Goal: Task Accomplishment & Management: Manage account settings

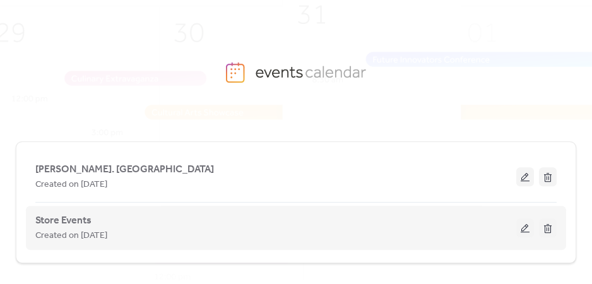
click at [524, 229] on button at bounding box center [526, 228] width 18 height 19
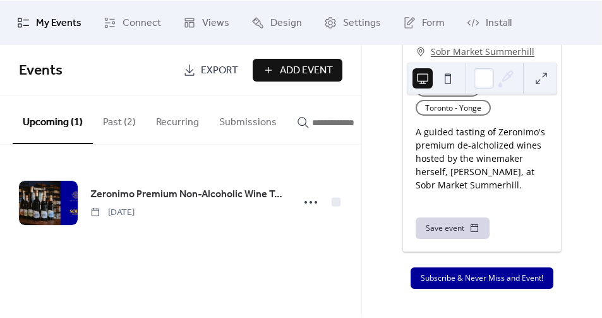
scroll to position [1109, 0]
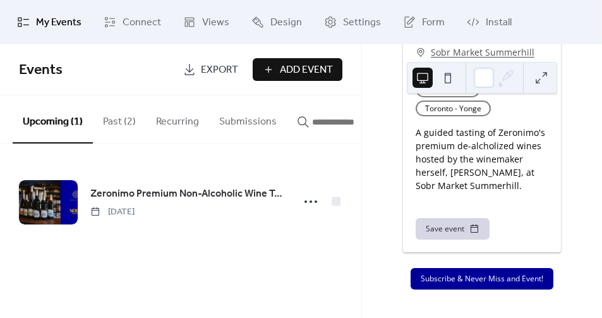
click at [131, 121] on button "Past (2)" at bounding box center [119, 118] width 53 height 47
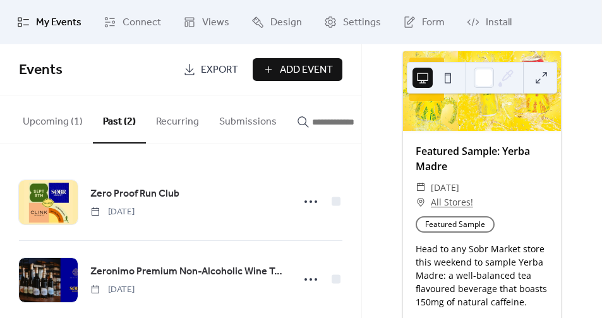
scroll to position [452, 0]
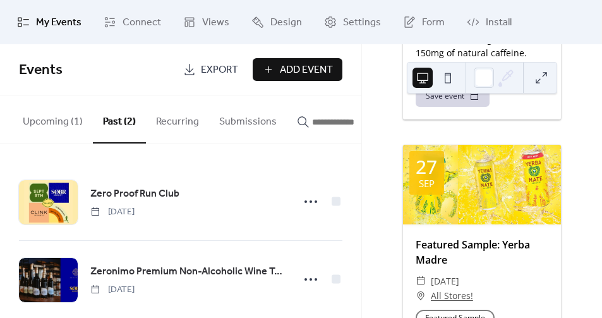
click at [176, 122] on button "Recurring" at bounding box center [177, 118] width 63 height 47
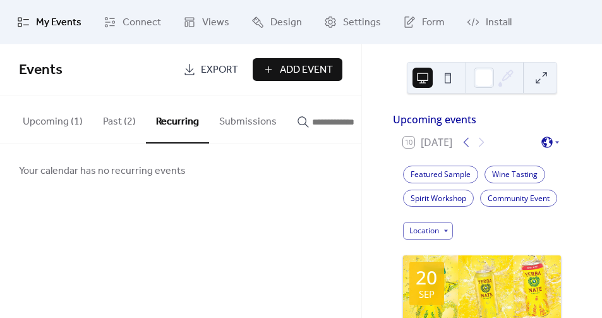
click at [61, 117] on button "Upcoming (1)" at bounding box center [53, 118] width 80 height 47
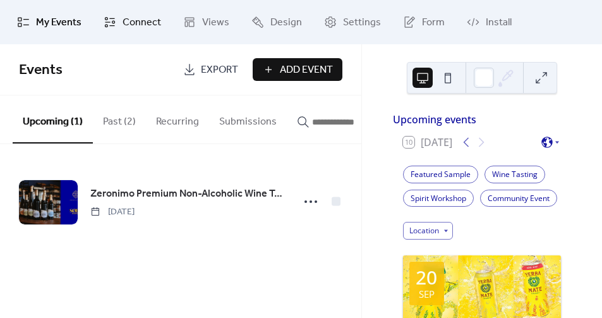
click at [123, 25] on span "Connect" at bounding box center [142, 22] width 39 height 15
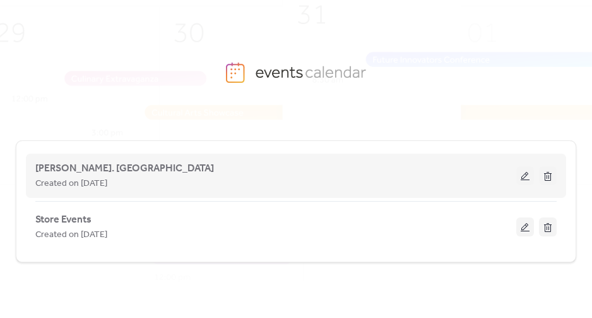
click at [524, 178] on button at bounding box center [526, 175] width 18 height 19
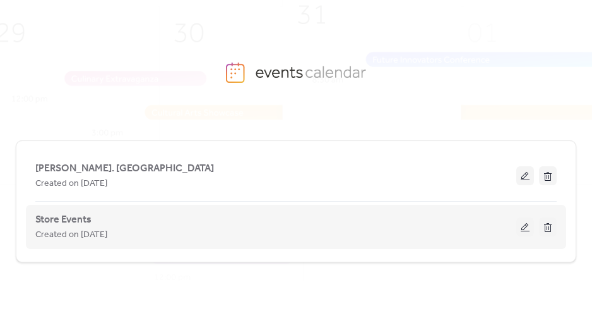
click at [78, 227] on span "Created on [DATE]" at bounding box center [71, 234] width 72 height 15
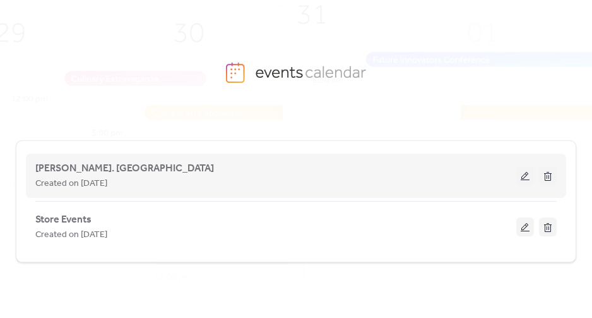
click at [529, 175] on button at bounding box center [526, 175] width 18 height 19
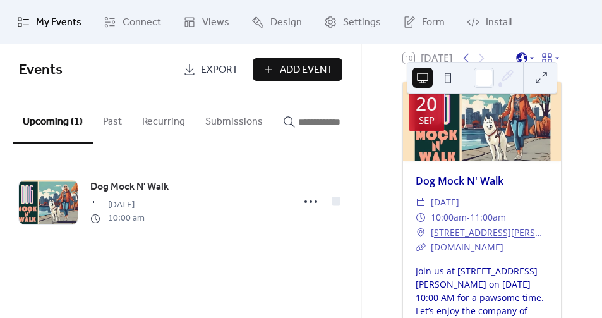
scroll to position [94, 0]
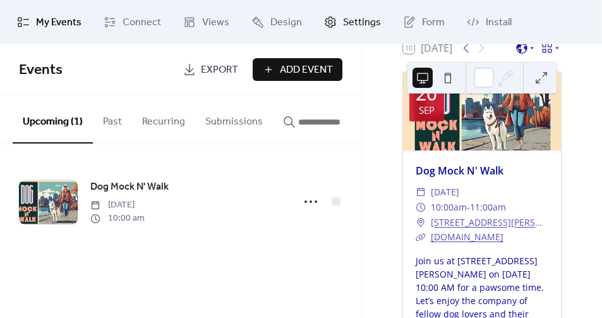
click at [343, 22] on span "Settings" at bounding box center [362, 22] width 38 height 15
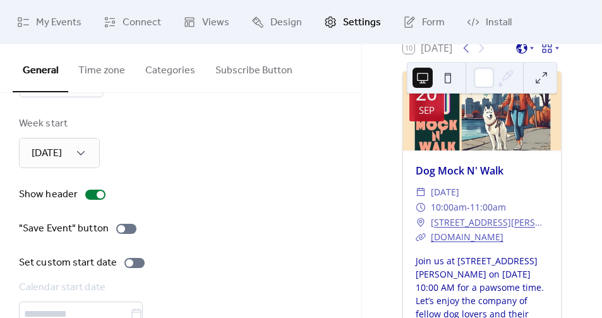
scroll to position [177, 0]
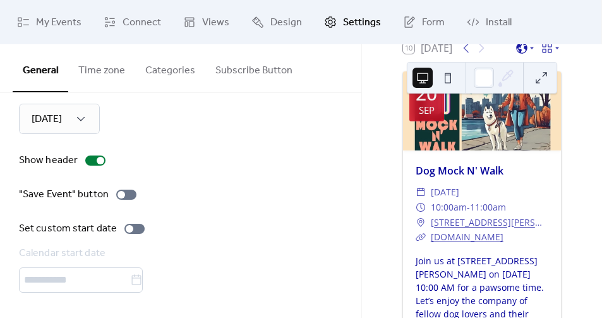
click at [153, 69] on button "Categories" at bounding box center [170, 67] width 70 height 47
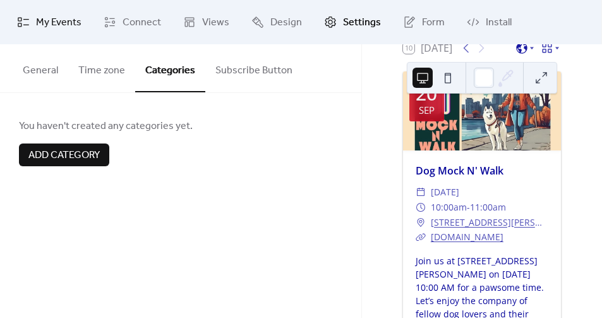
click at [57, 23] on span "My Events" at bounding box center [58, 22] width 45 height 15
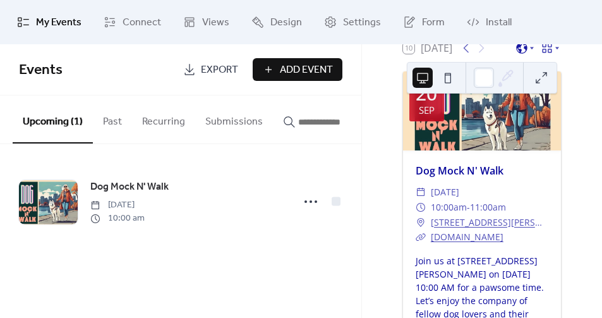
click at [544, 82] on button at bounding box center [541, 78] width 20 height 20
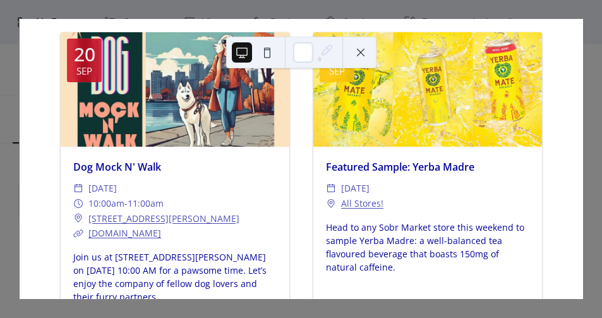
scroll to position [301, 0]
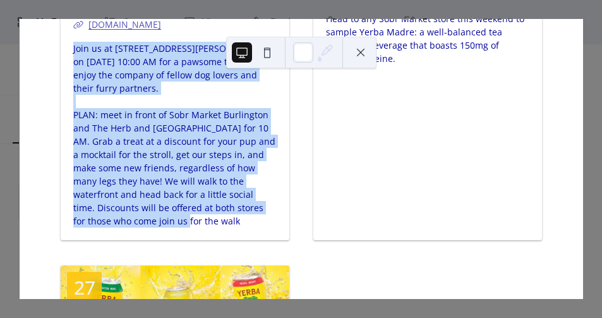
drag, startPoint x: 117, startPoint y: 219, endPoint x: 67, endPoint y: 49, distance: 177.9
click at [67, 49] on div "Join us at 396 Martha Street on September 20, 2025 at 10:00 AM for a pawsome ti…" at bounding box center [175, 135] width 229 height 186
copy div "Join us at 396 Martha Street on September 20, 2025 at 10:00 AM for a pawsome ti…"
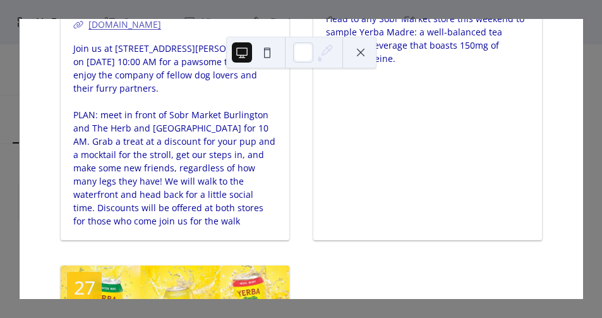
click at [19, 47] on div "10 Today Upcoming events America/Toronto 20 Sep Dog Mock N' Walk ​ Saturday, Se…" at bounding box center [301, 159] width 564 height 280
click at [19, 45] on div "10 Today Upcoming events America/Toronto 20 Sep Dog Mock N' Walk ​ Saturday, Se…" at bounding box center [301, 159] width 564 height 280
click at [364, 58] on button at bounding box center [361, 52] width 20 height 20
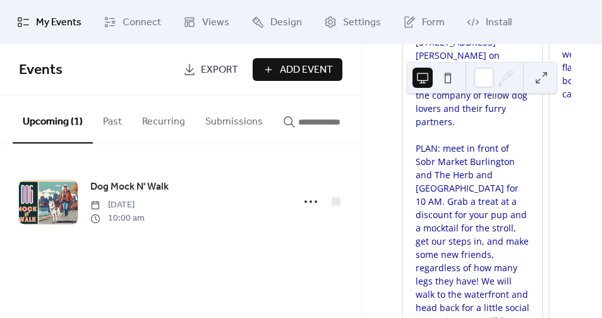
scroll to position [303, 0]
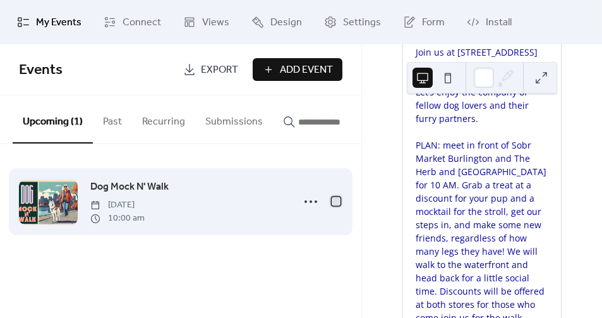
click at [337, 205] on div at bounding box center [336, 200] width 9 height 9
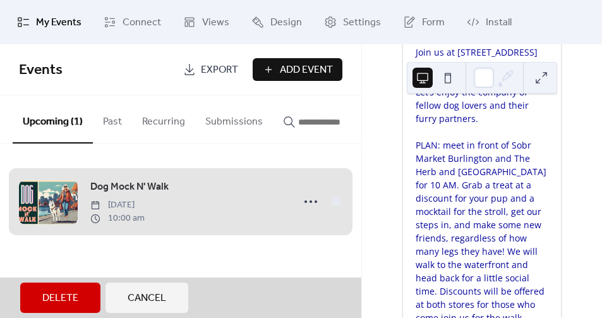
click at [212, 75] on span "Export" at bounding box center [219, 70] width 37 height 15
click at [311, 207] on div "Dog Mock N' Walk Saturday, September 20, 2025 10:00 am" at bounding box center [180, 201] width 323 height 77
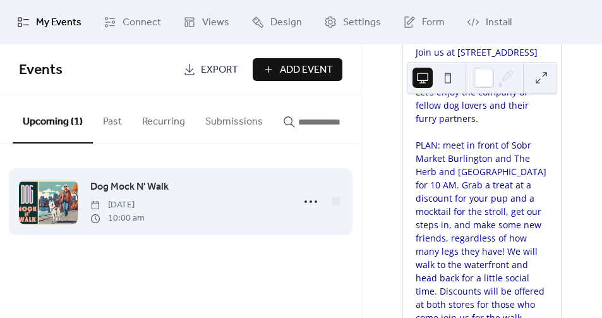
click at [253, 198] on div "Dog Mock N' Walk Saturday, September 20, 2025 10:00 am" at bounding box center [187, 201] width 195 height 45
click at [310, 208] on icon at bounding box center [311, 201] width 20 height 20
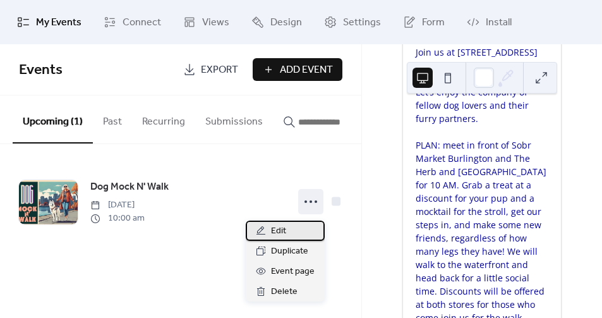
click at [300, 229] on div "Edit" at bounding box center [285, 230] width 79 height 20
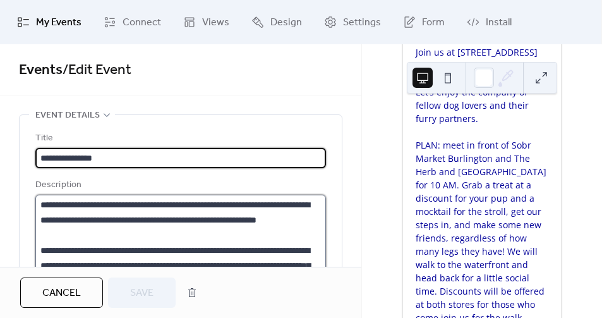
click at [119, 228] on textarea "**********" at bounding box center [178, 243] width 287 height 96
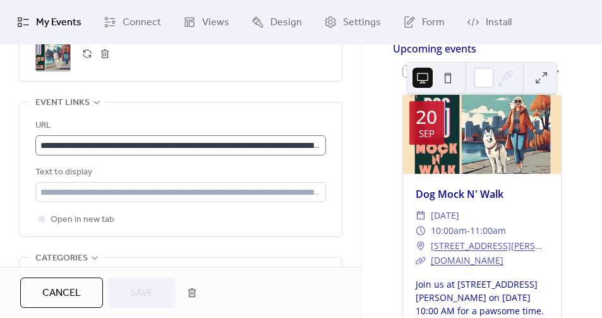
scroll to position [748, 0]
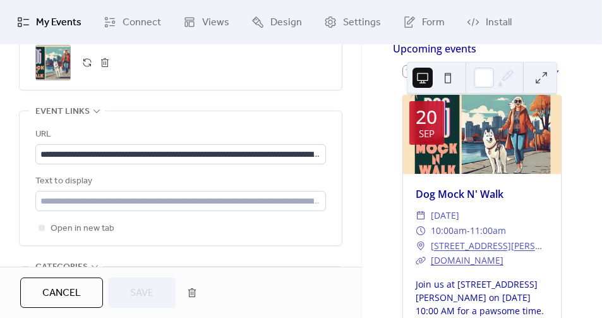
click at [56, 61] on div ";" at bounding box center [52, 62] width 35 height 35
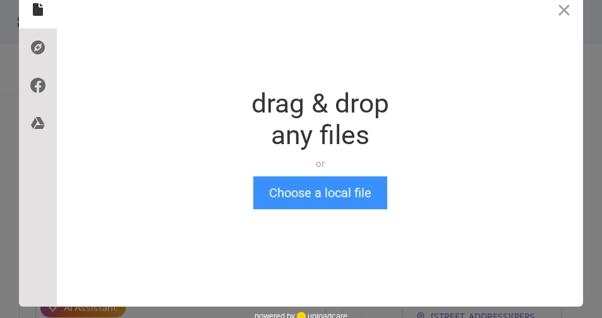
scroll to position [36, 0]
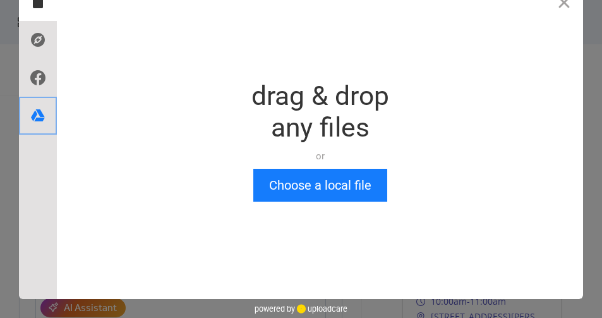
click at [33, 123] on icon at bounding box center [38, 115] width 20 height 20
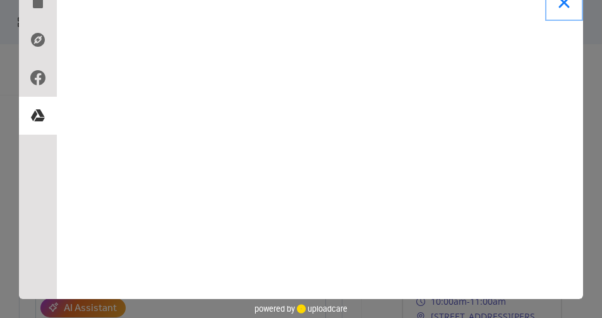
click at [561, 1] on button "Close" at bounding box center [564, 2] width 38 height 38
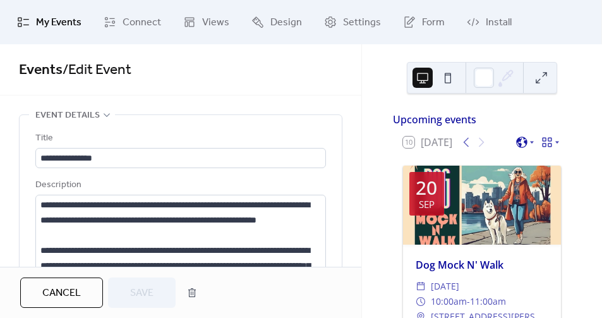
click at [468, 214] on div at bounding box center [482, 204] width 158 height 79
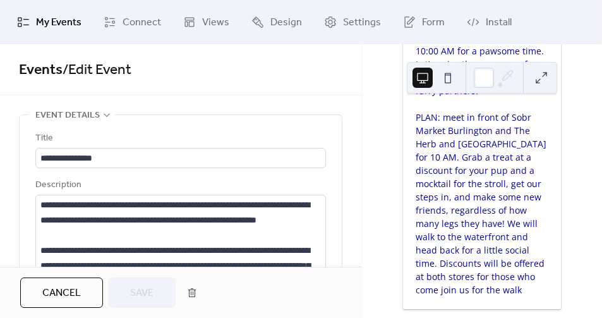
scroll to position [331, 0]
click at [48, 24] on span "My Events" at bounding box center [58, 22] width 45 height 15
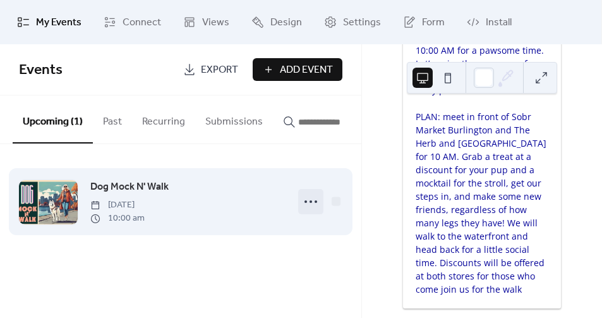
click at [308, 202] on icon at bounding box center [311, 201] width 20 height 20
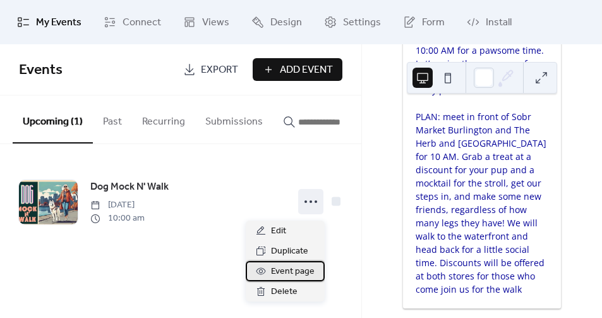
click at [279, 275] on span "Event page" at bounding box center [293, 271] width 44 height 15
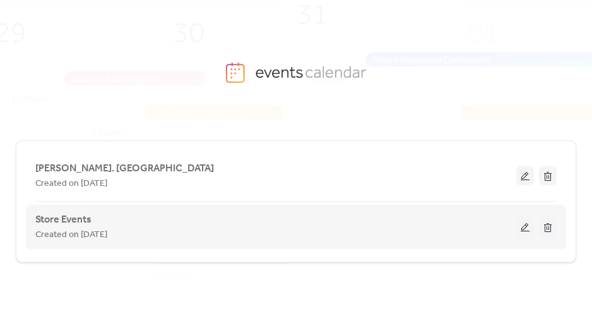
click at [524, 227] on button at bounding box center [526, 226] width 18 height 19
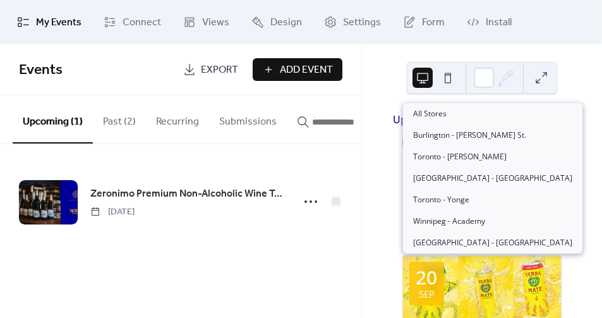
click at [448, 239] on div "Location" at bounding box center [428, 231] width 50 height 18
click at [324, 284] on div "Events Export Add Event Upcoming (1) Past (2) Recurring Submissions Zeronimo Pr…" at bounding box center [180, 180] width 361 height 273
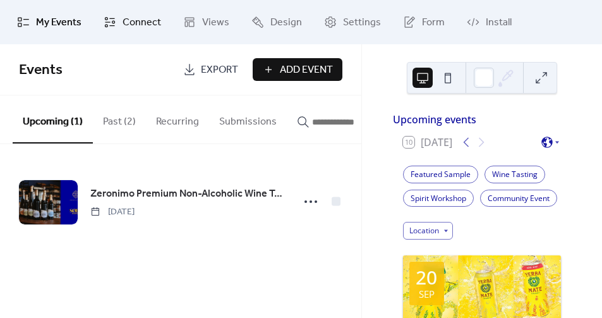
click at [136, 26] on span "Connect" at bounding box center [142, 22] width 39 height 15
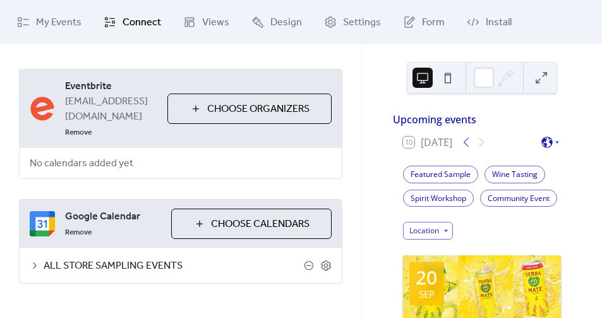
scroll to position [53, 0]
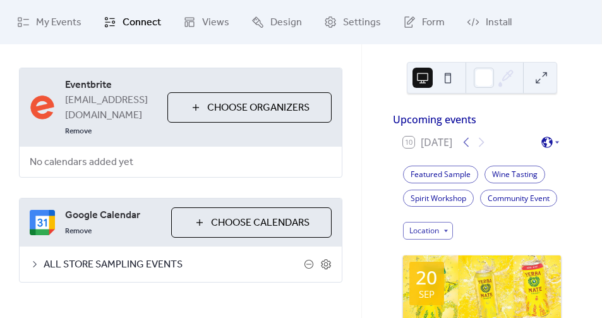
click at [35, 259] on icon at bounding box center [35, 264] width 10 height 10
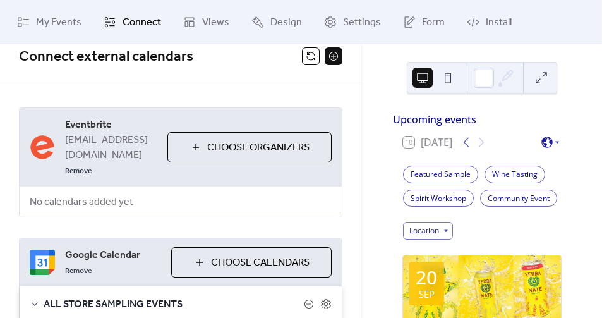
scroll to position [0, 0]
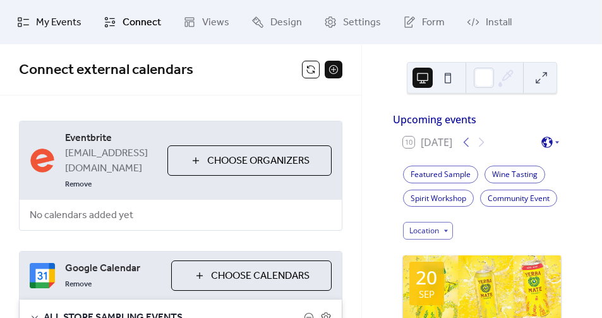
click at [51, 29] on span "My Events" at bounding box center [58, 22] width 45 height 15
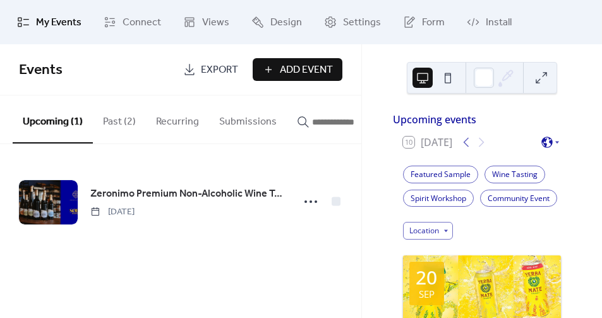
click at [280, 70] on span "Add Event" at bounding box center [306, 70] width 53 height 15
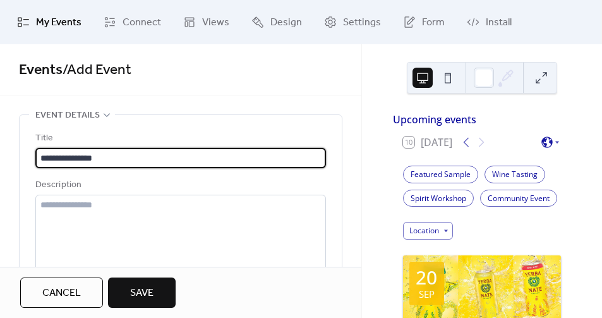
type input "**********"
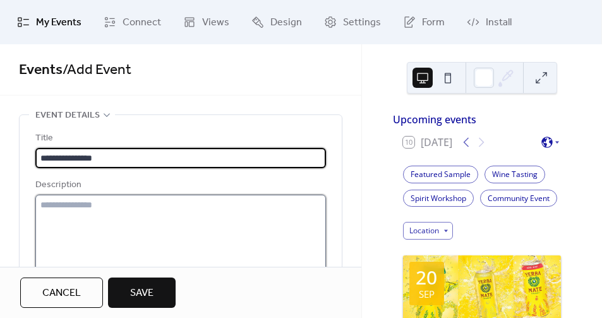
click at [138, 213] on textarea at bounding box center [180, 243] width 291 height 96
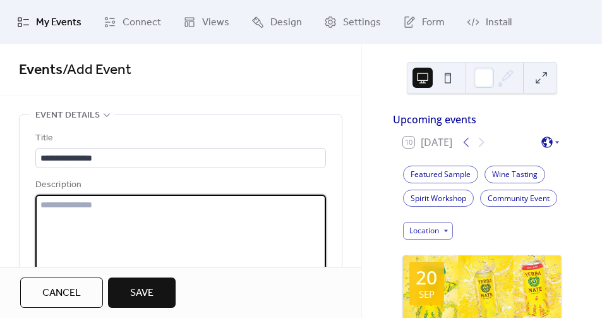
paste textarea "**********"
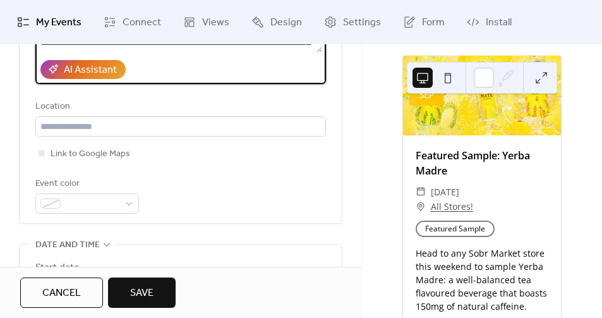
scroll to position [245, 0]
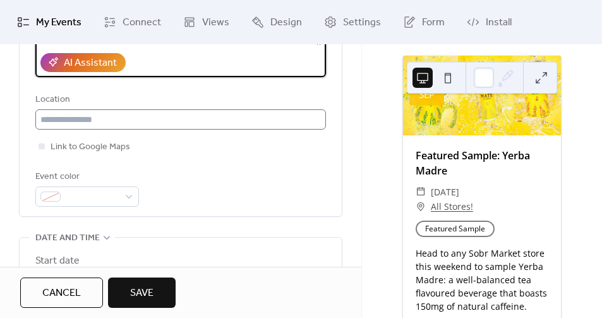
type textarea "**********"
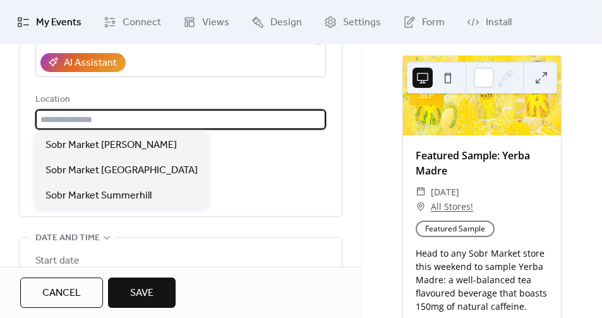
click at [117, 122] on input "text" at bounding box center [180, 119] width 291 height 20
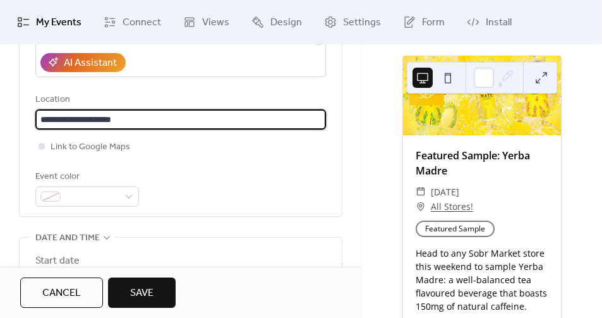
type input "**********"
click at [123, 144] on span "Link to Google Maps" at bounding box center [91, 147] width 80 height 15
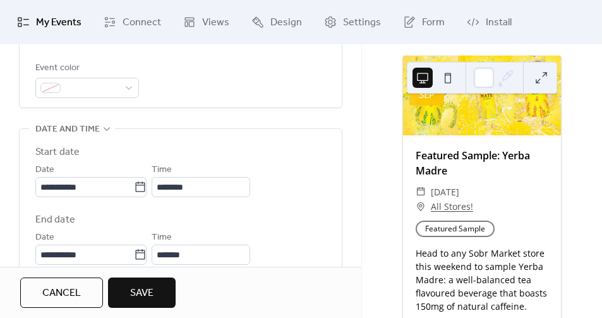
scroll to position [423, 0]
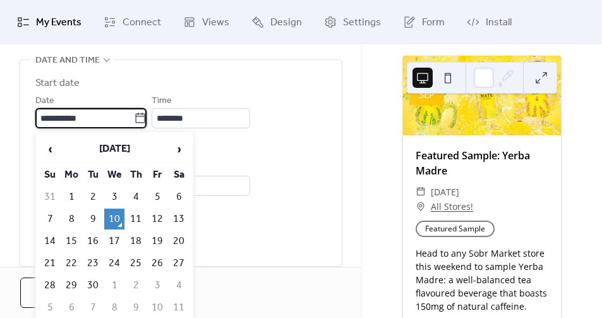
click at [134, 116] on input "**********" at bounding box center [84, 118] width 99 height 20
click at [184, 237] on td "20" at bounding box center [179, 241] width 20 height 21
type input "**********"
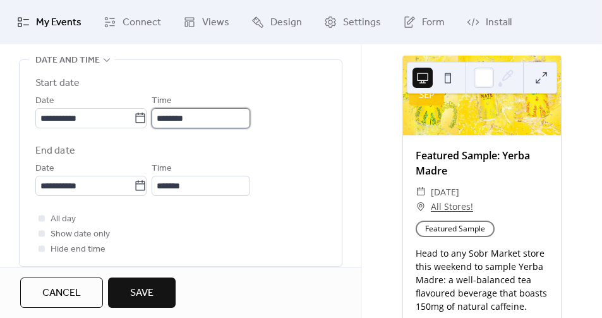
click at [182, 114] on input "********" at bounding box center [201, 118] width 99 height 20
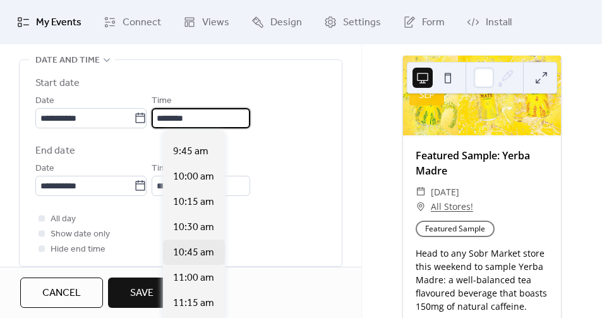
scroll to position [910, 0]
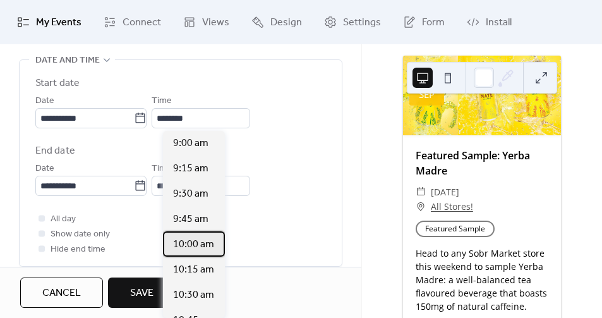
click at [205, 241] on span "10:00 am" at bounding box center [193, 244] width 41 height 15
type input "********"
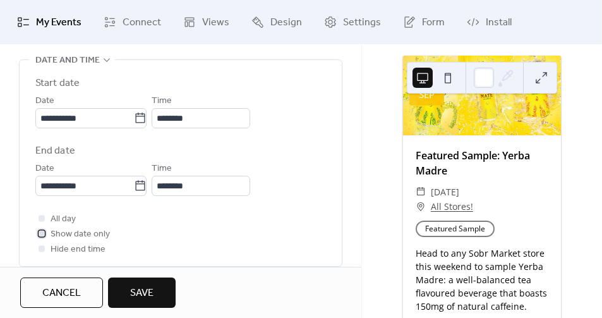
click at [66, 233] on span "Show date only" at bounding box center [80, 234] width 59 height 15
click at [65, 250] on span "Hide end time" at bounding box center [78, 249] width 55 height 15
click at [64, 247] on span "Hide end time" at bounding box center [78, 249] width 55 height 15
click at [40, 248] on div at bounding box center [42, 248] width 6 height 6
click at [41, 235] on div at bounding box center [42, 233] width 6 height 6
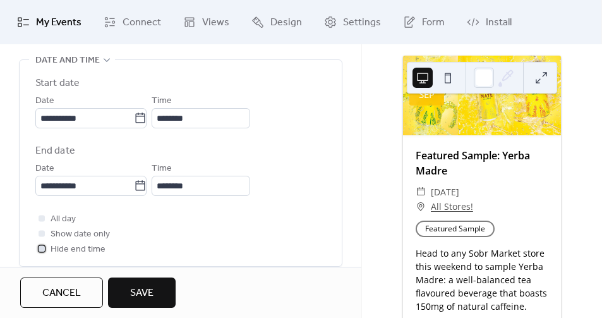
click at [42, 249] on div at bounding box center [42, 248] width 6 height 6
click at [335, 193] on div "**********" at bounding box center [181, 163] width 322 height 206
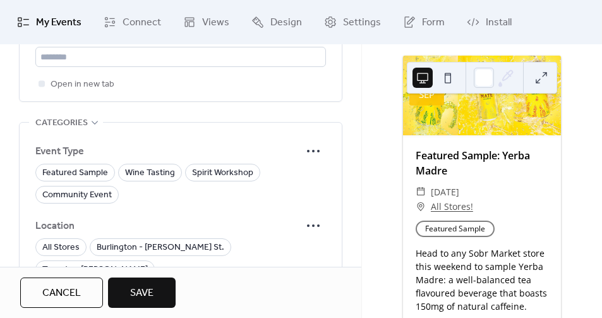
scroll to position [717, 0]
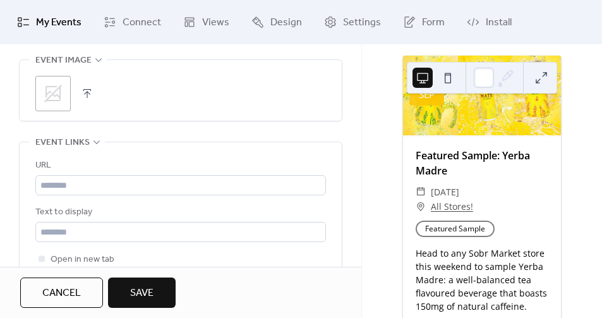
click at [52, 90] on icon at bounding box center [53, 93] width 20 height 20
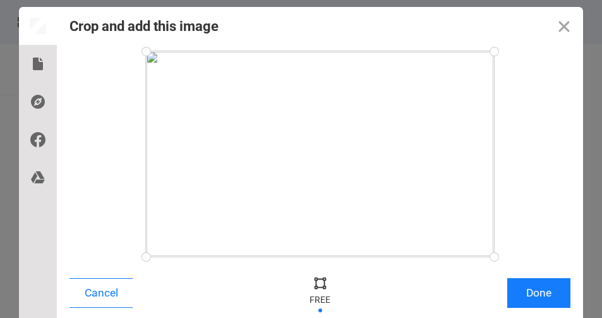
scroll to position [27, 0]
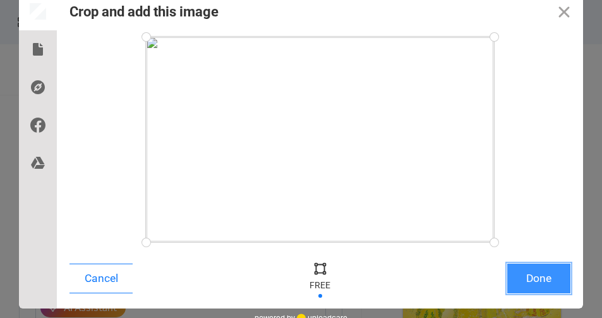
click at [531, 279] on button "Done" at bounding box center [538, 278] width 63 height 30
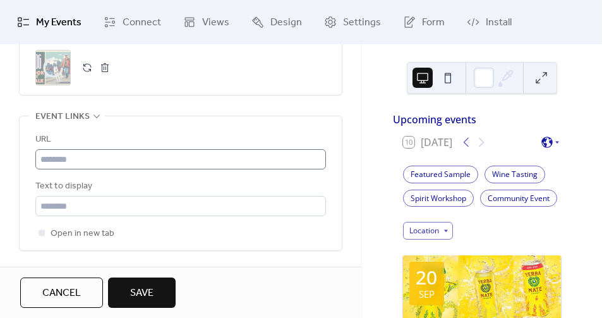
scroll to position [750, 0]
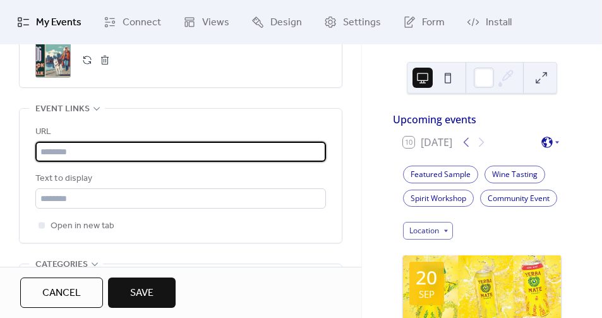
click at [131, 145] on input "text" at bounding box center [180, 151] width 291 height 20
paste input "**********"
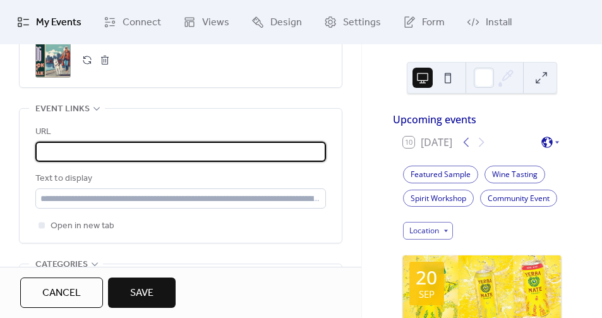
scroll to position [0, 0]
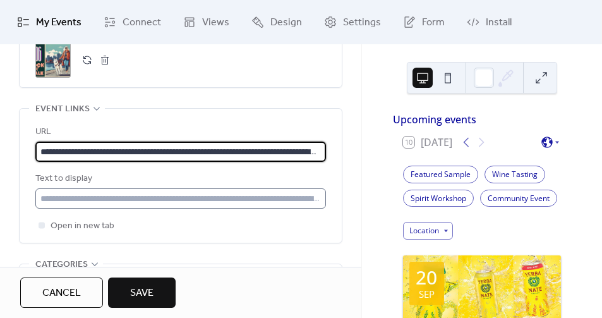
type input "**********"
click at [152, 192] on input "text" at bounding box center [180, 198] width 291 height 20
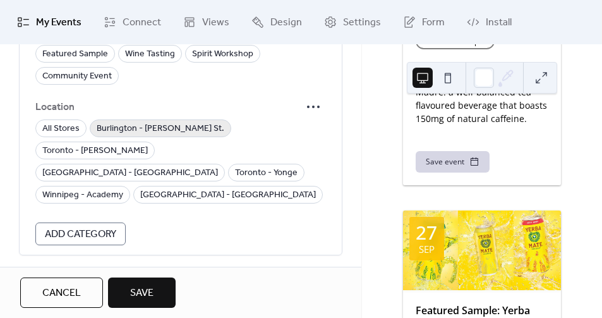
scroll to position [934, 0]
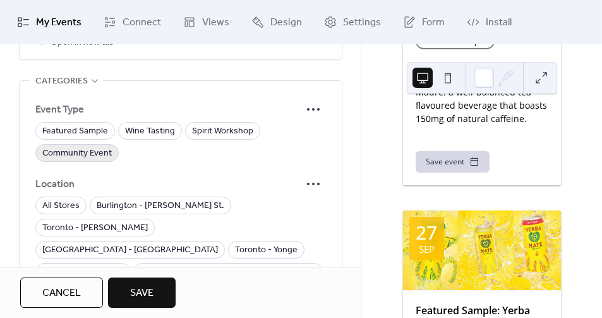
type input "*******"
click at [75, 154] on span "Community Event" at bounding box center [76, 153] width 69 height 15
click at [111, 199] on span "Burlington - [PERSON_NAME] St." at bounding box center [161, 205] width 128 height 15
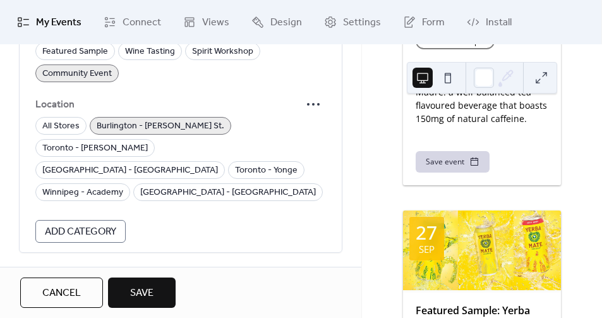
scroll to position [1040, 0]
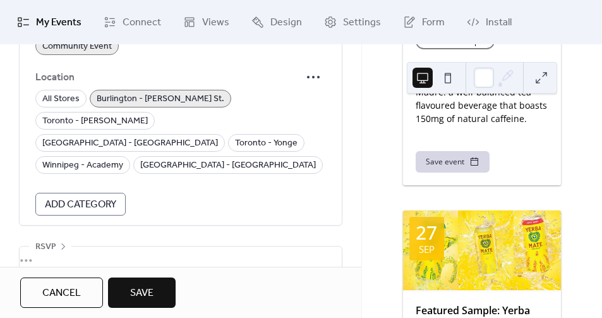
click at [149, 295] on span "Save" at bounding box center [141, 292] width 23 height 15
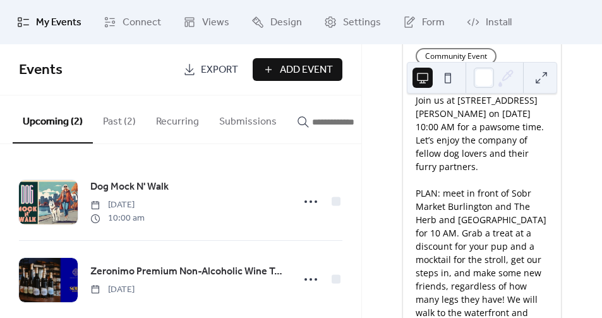
scroll to position [988, 0]
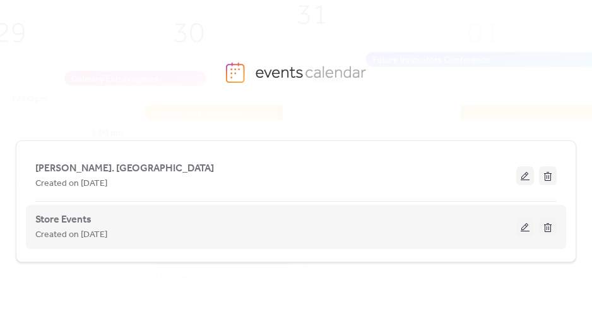
click at [531, 232] on button at bounding box center [526, 226] width 18 height 19
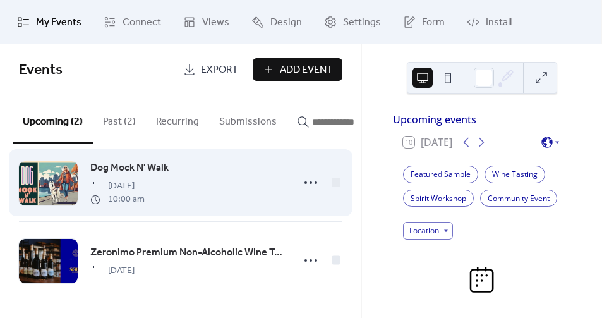
scroll to position [23, 0]
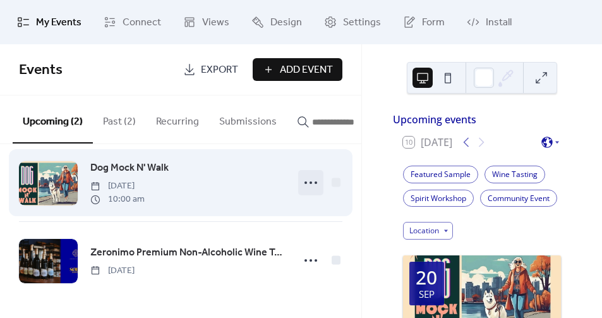
click at [310, 183] on circle at bounding box center [311, 182] width 3 height 3
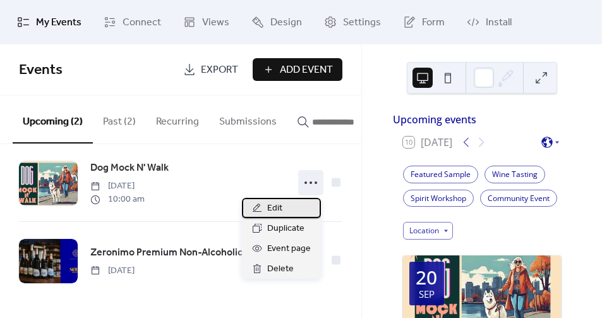
click at [292, 211] on div "Edit" at bounding box center [281, 208] width 79 height 20
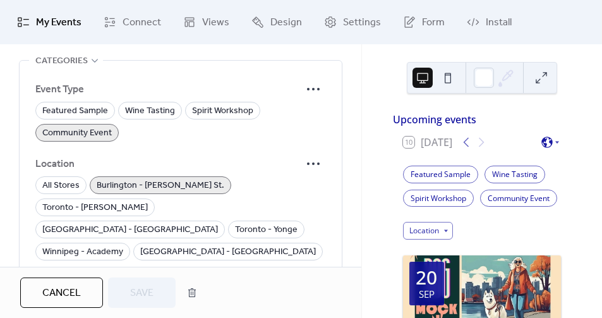
click at [45, 20] on span "My Events" at bounding box center [58, 22] width 45 height 15
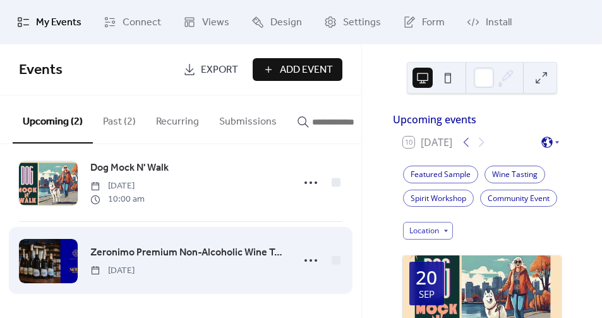
scroll to position [23, 0]
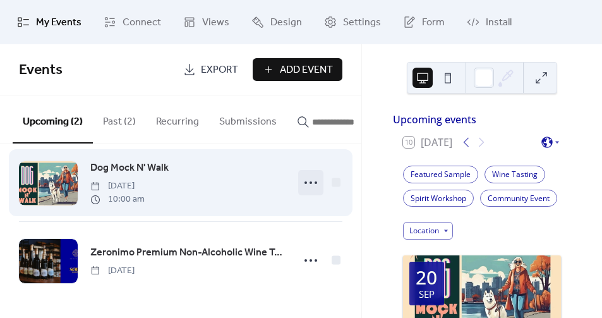
click at [309, 186] on icon at bounding box center [311, 182] width 20 height 20
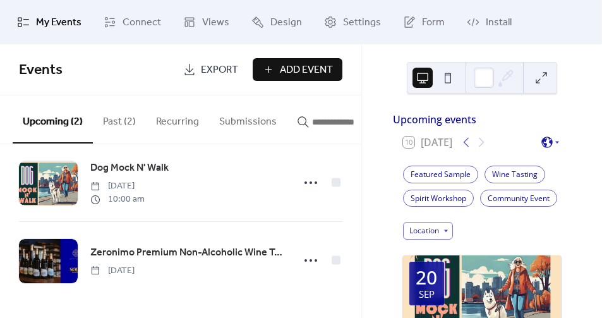
click at [234, 126] on button "Submissions" at bounding box center [248, 118] width 78 height 47
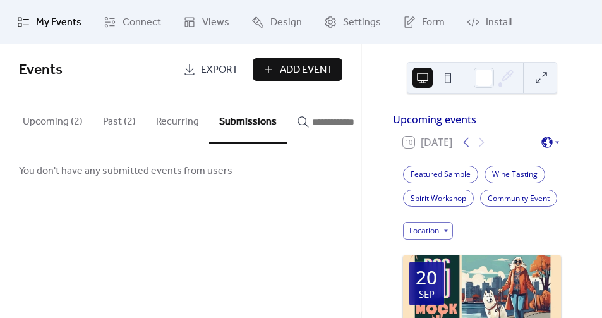
click at [186, 119] on button "Recurring" at bounding box center [177, 118] width 63 height 47
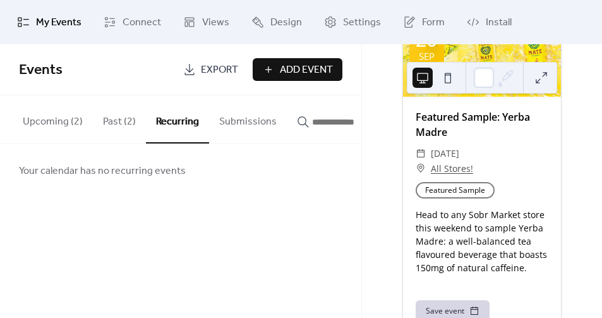
scroll to position [1157, 0]
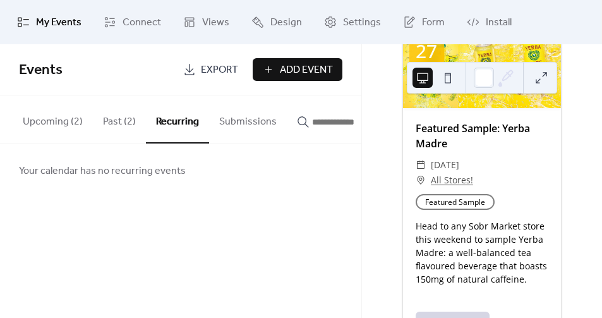
click at [493, 210] on div "Featured Sample: Yerba Madre ​ [DATE] ​ All Stores! Event Type Featured Sample …" at bounding box center [482, 203] width 158 height 190
click at [66, 120] on button "Upcoming (2)" at bounding box center [53, 118] width 80 height 47
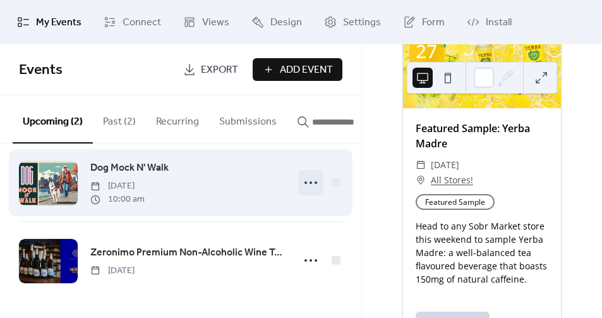
click at [310, 186] on icon at bounding box center [311, 182] width 20 height 20
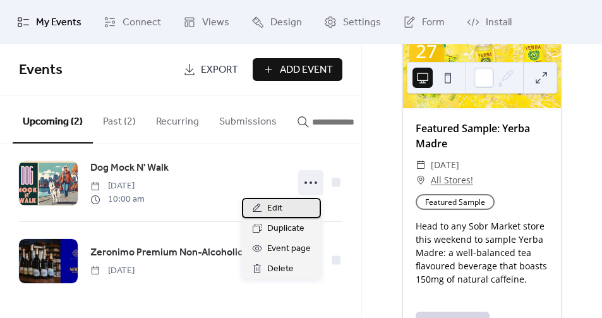
click at [289, 199] on div "Edit" at bounding box center [281, 208] width 79 height 20
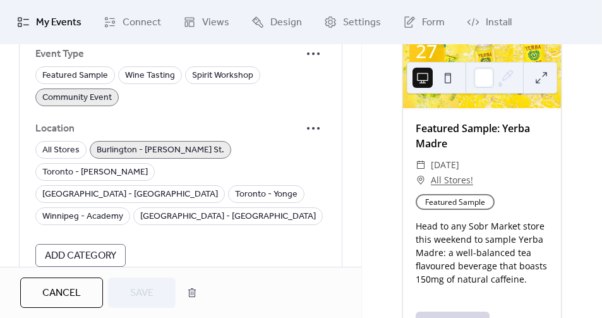
scroll to position [990, 0]
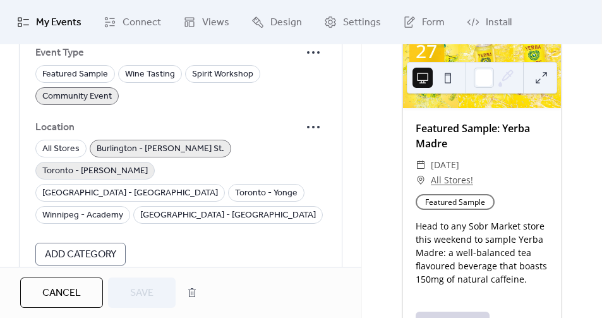
click at [148, 164] on span "Toronto - [PERSON_NAME]" at bounding box center [94, 171] width 105 height 15
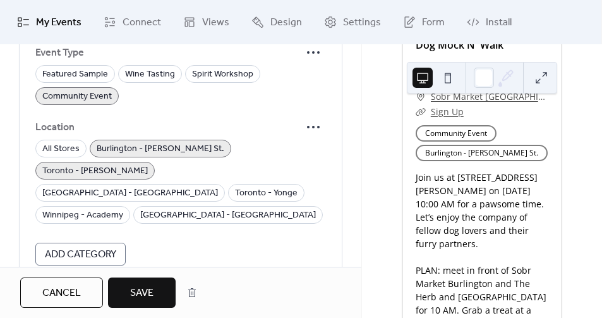
scroll to position [311, 0]
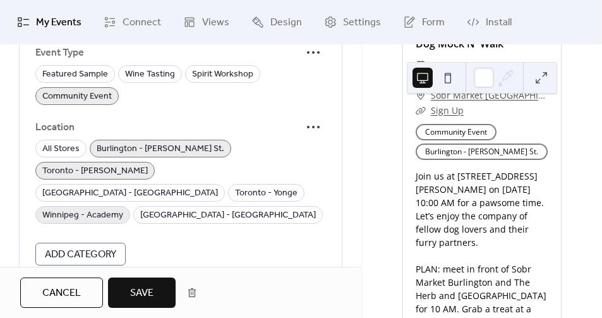
click at [123, 208] on span "Winnipeg - Academy" at bounding box center [82, 215] width 81 height 15
click at [235, 186] on span "Toronto - Yonge" at bounding box center [266, 193] width 63 height 15
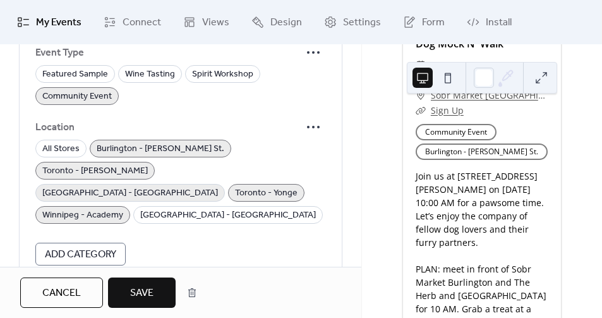
click at [87, 186] on span "[GEOGRAPHIC_DATA] - [GEOGRAPHIC_DATA]" at bounding box center [130, 193] width 176 height 15
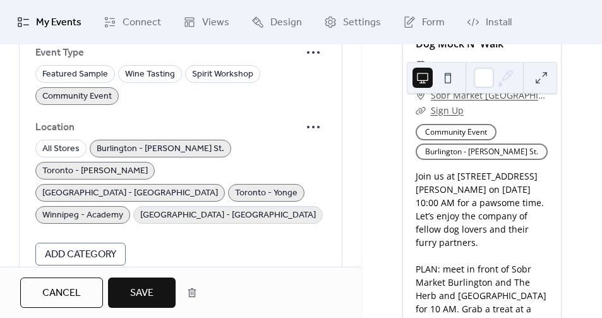
click at [140, 208] on span "[GEOGRAPHIC_DATA] - [GEOGRAPHIC_DATA]" at bounding box center [228, 215] width 176 height 15
click at [141, 277] on button "Save" at bounding box center [142, 292] width 68 height 30
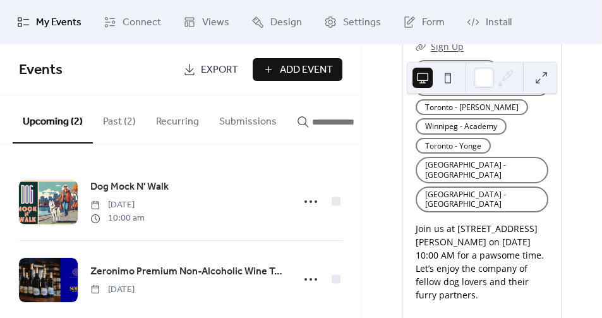
scroll to position [377, 0]
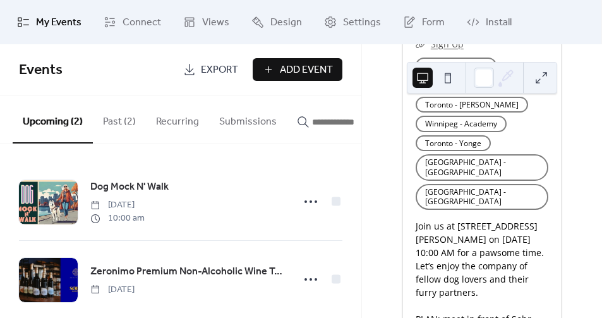
click at [547, 79] on button at bounding box center [541, 78] width 20 height 20
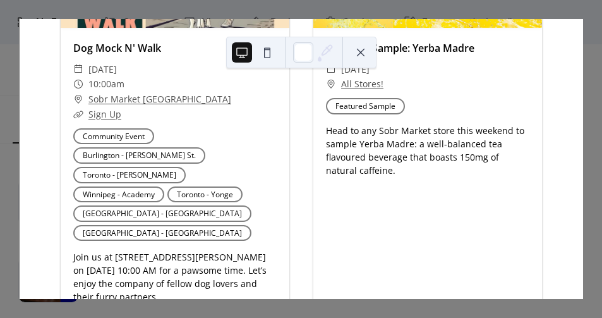
scroll to position [258, 0]
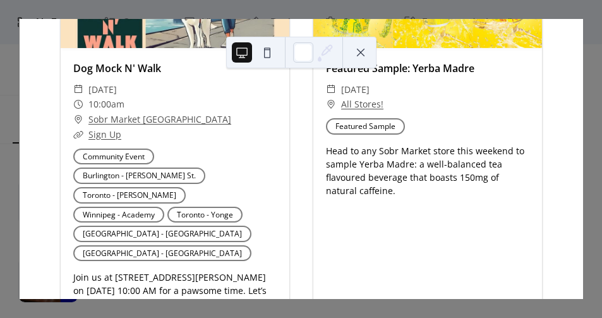
click at [200, 19] on div "10 [DATE] Upcoming events [GEOGRAPHIC_DATA]/[GEOGRAPHIC_DATA] Featured Sample W…" at bounding box center [301, 159] width 564 height 280
click at [370, 54] on div at bounding box center [301, 53] width 150 height 32
click at [362, 54] on button at bounding box center [361, 52] width 20 height 20
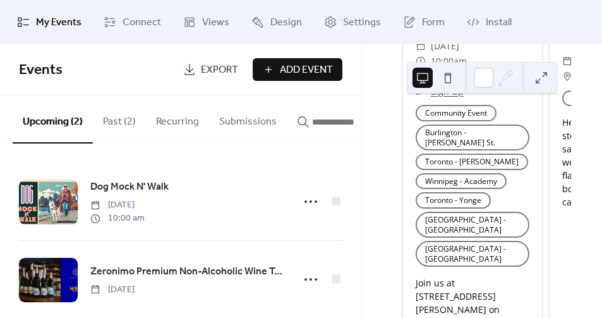
scroll to position [328, 0]
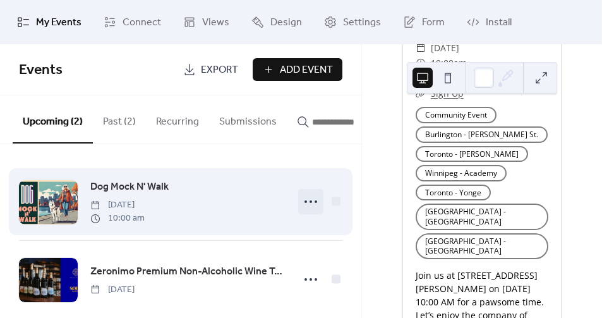
click at [315, 203] on circle at bounding box center [316, 201] width 3 height 3
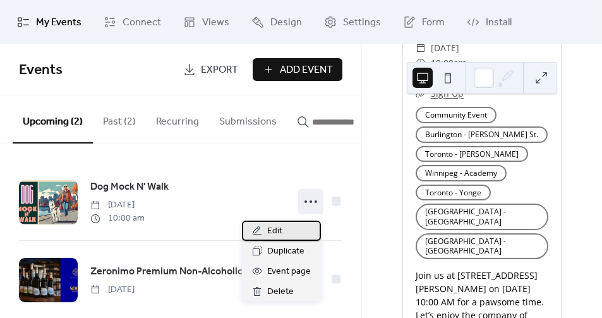
click at [290, 229] on div "Edit" at bounding box center [281, 230] width 79 height 20
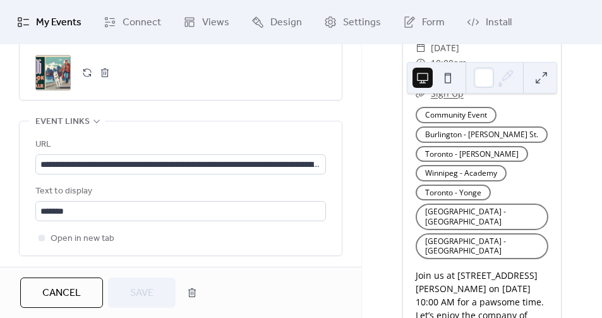
scroll to position [1040, 0]
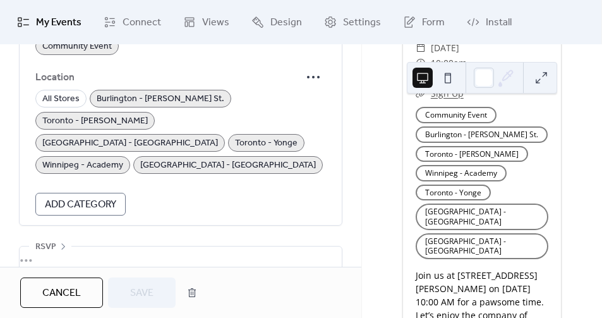
click at [235, 136] on span "Toronto - Yonge" at bounding box center [266, 143] width 63 height 15
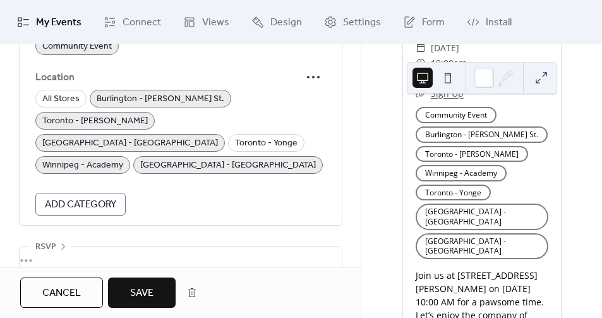
click at [80, 136] on span "[GEOGRAPHIC_DATA] - [GEOGRAPHIC_DATA]" at bounding box center [130, 143] width 176 height 15
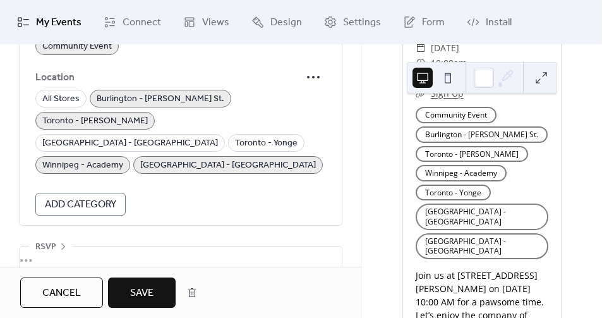
drag, startPoint x: 81, startPoint y: 138, endPoint x: 167, endPoint y: 144, distance: 86.8
click at [140, 158] on span "[GEOGRAPHIC_DATA] - [GEOGRAPHIC_DATA]" at bounding box center [228, 165] width 176 height 15
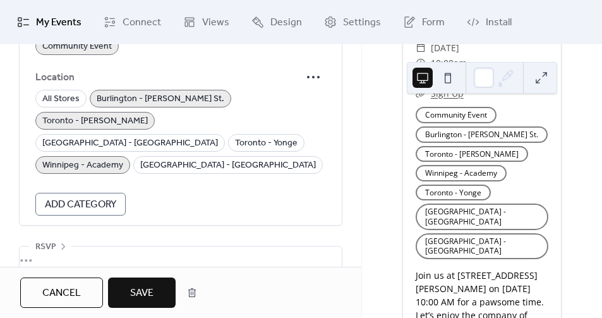
click at [239, 129] on div "All Stores [GEOGRAPHIC_DATA] - [PERSON_NAME][GEOGRAPHIC_DATA] - [GEOGRAPHIC_DAT…" at bounding box center [180, 132] width 291 height 84
click at [148, 114] on span "Toronto - [PERSON_NAME]" at bounding box center [94, 121] width 105 height 15
click at [123, 158] on span "Winnipeg - Academy" at bounding box center [82, 165] width 81 height 15
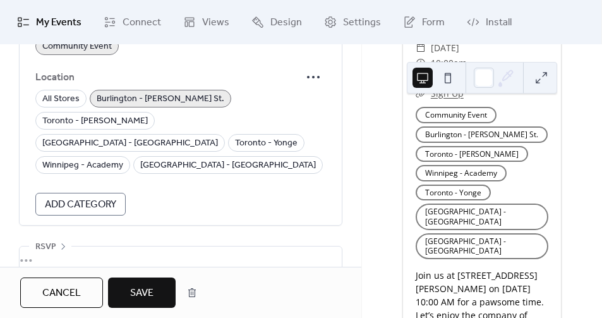
click at [137, 288] on span "Save" at bounding box center [141, 292] width 23 height 15
